Goal: Find specific page/section: Find specific page/section

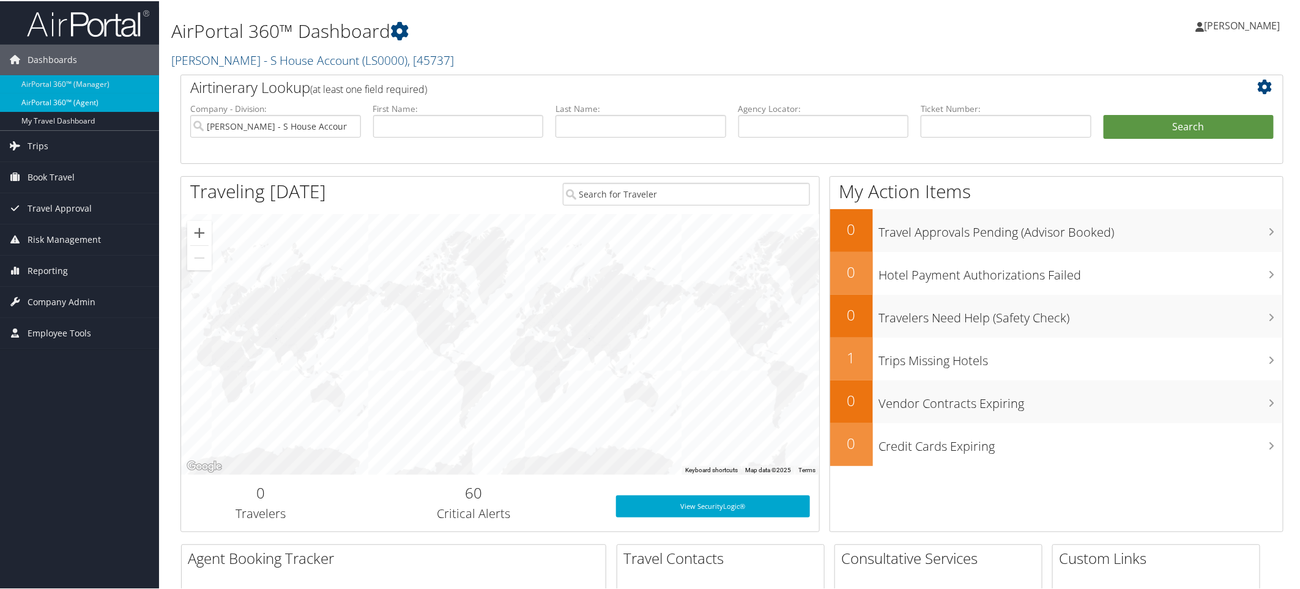
click at [124, 106] on link "AirPortal 360™ (Agent)" at bounding box center [79, 101] width 159 height 18
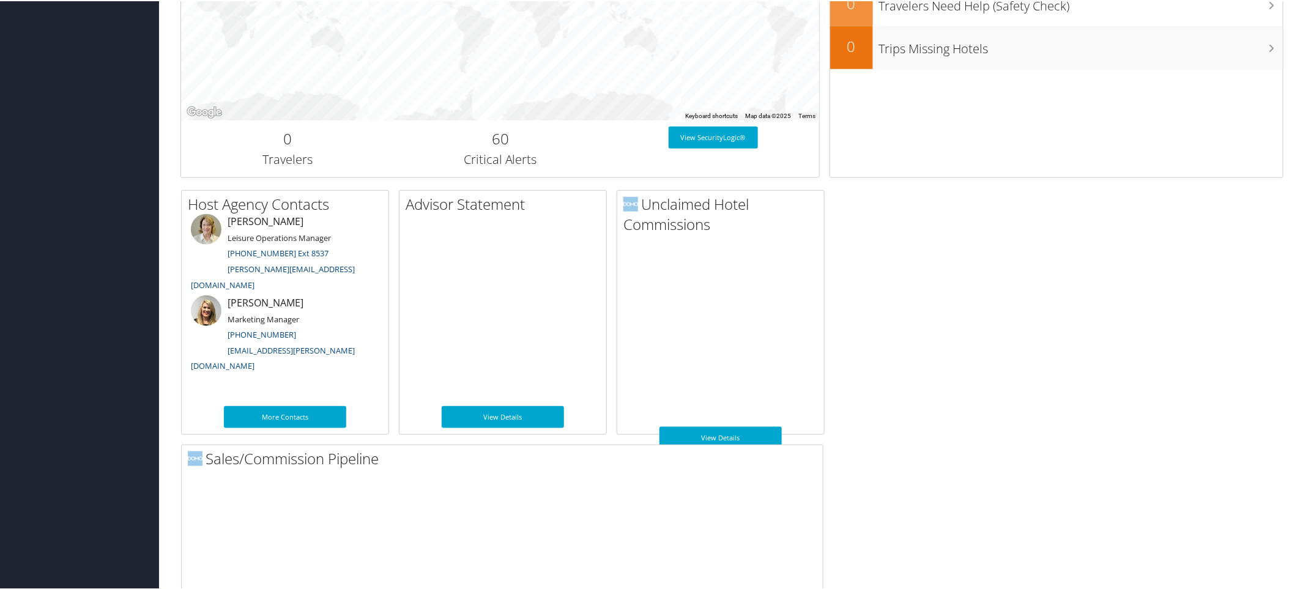
scroll to position [563, 0]
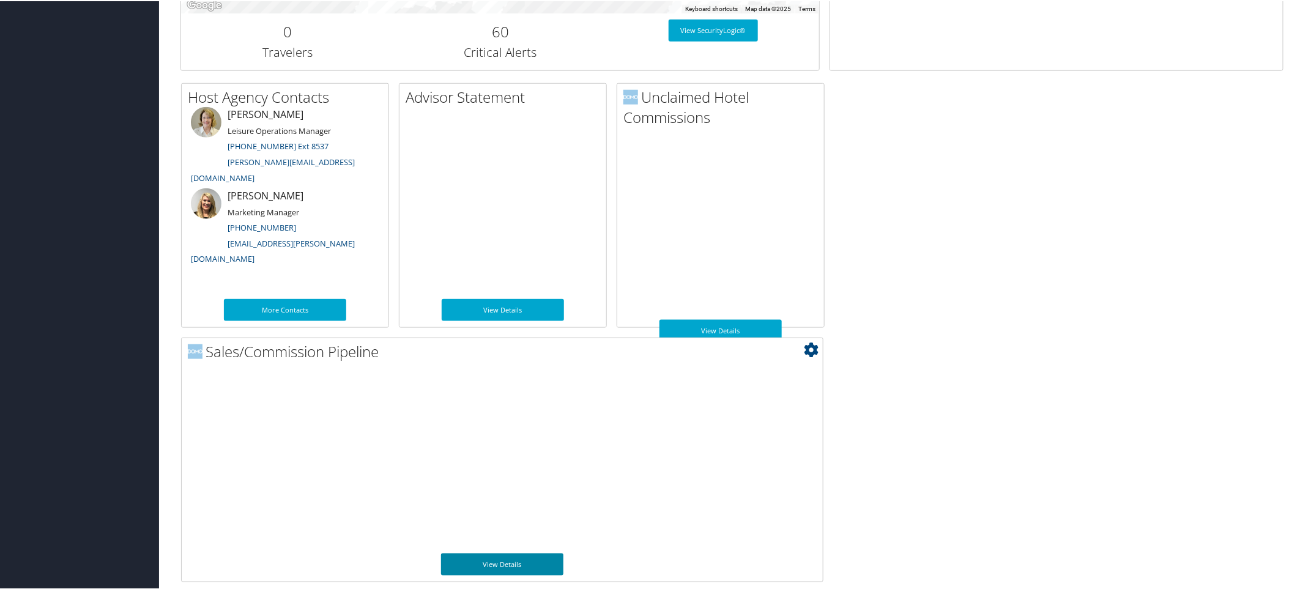
click at [518, 560] on link "View Details" at bounding box center [502, 563] width 122 height 22
